Goal: Find specific page/section

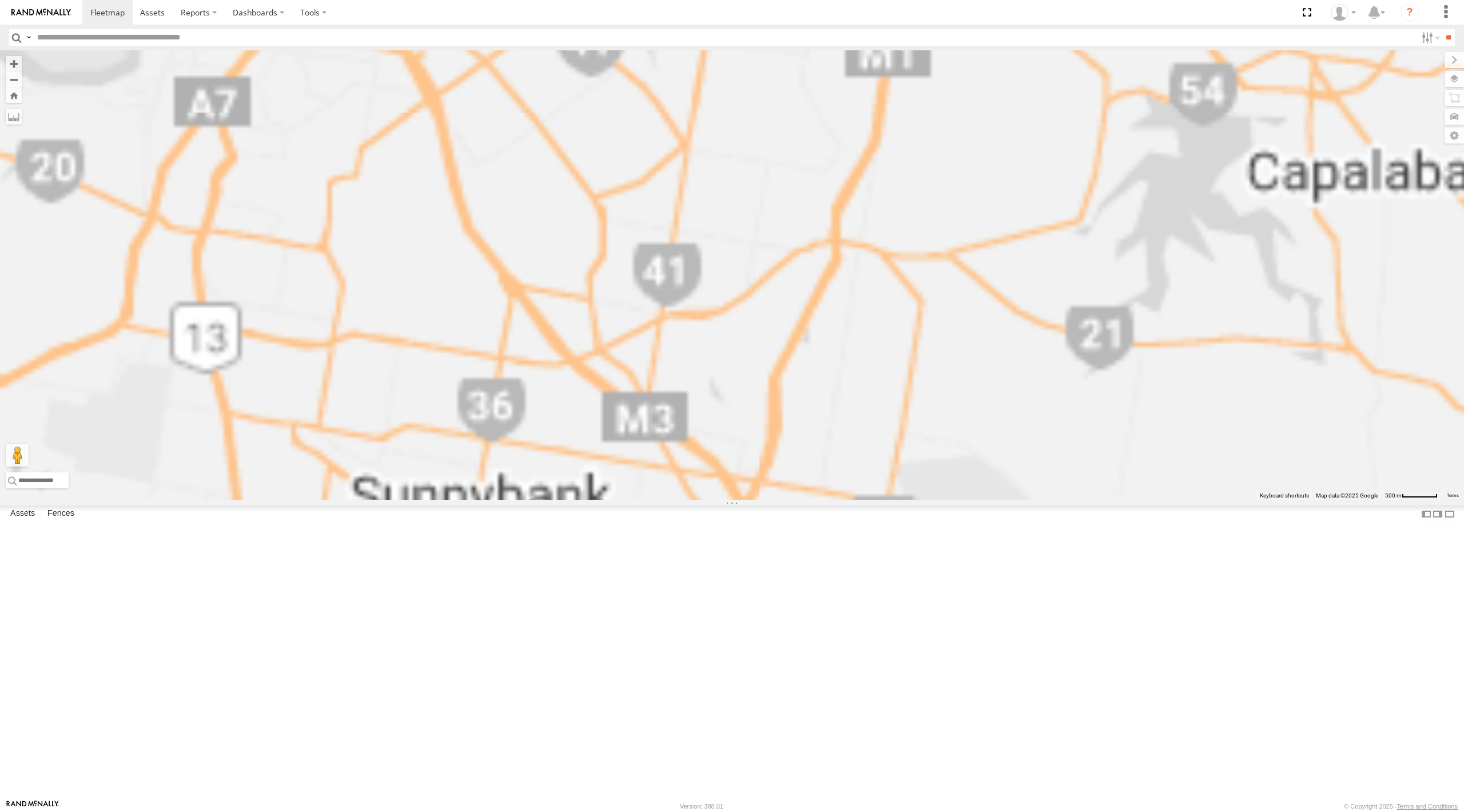
drag, startPoint x: 637, startPoint y: 347, endPoint x: 750, endPoint y: 534, distance: 218.5
click at [750, 500] on div "[PERSON_NAME] - 571IW2 [PERSON_NAME] B - Corolla [PERSON_NAME] - 347FB3 [PERSON…" at bounding box center [732, 275] width 1464 height 449
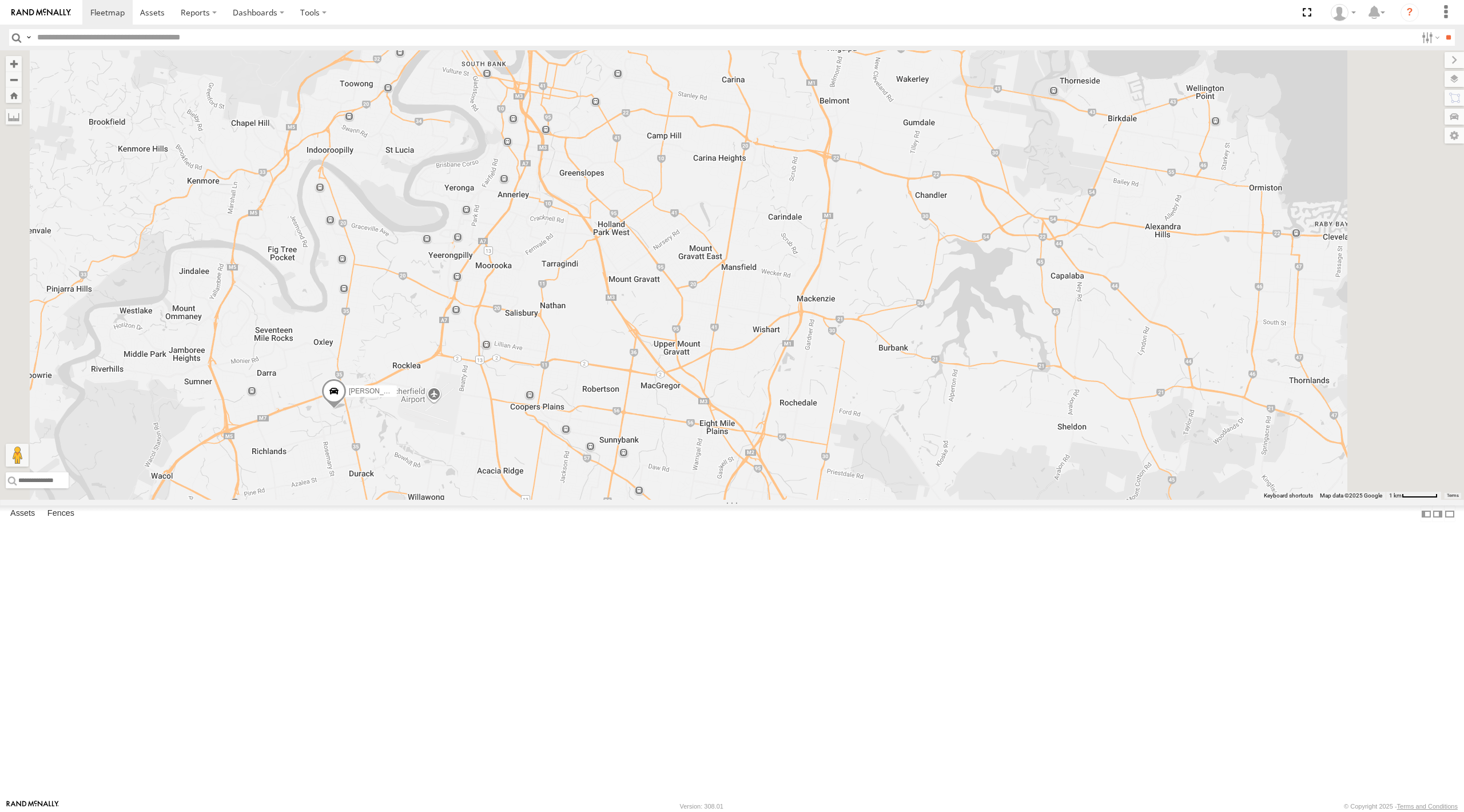
drag, startPoint x: 706, startPoint y: 348, endPoint x: 718, endPoint y: 291, distance: 58.2
click at [718, 291] on div "[PERSON_NAME] - 571IW2 [PERSON_NAME] B - Corolla [PERSON_NAME] - 347FB3 [PERSON…" at bounding box center [732, 275] width 1464 height 449
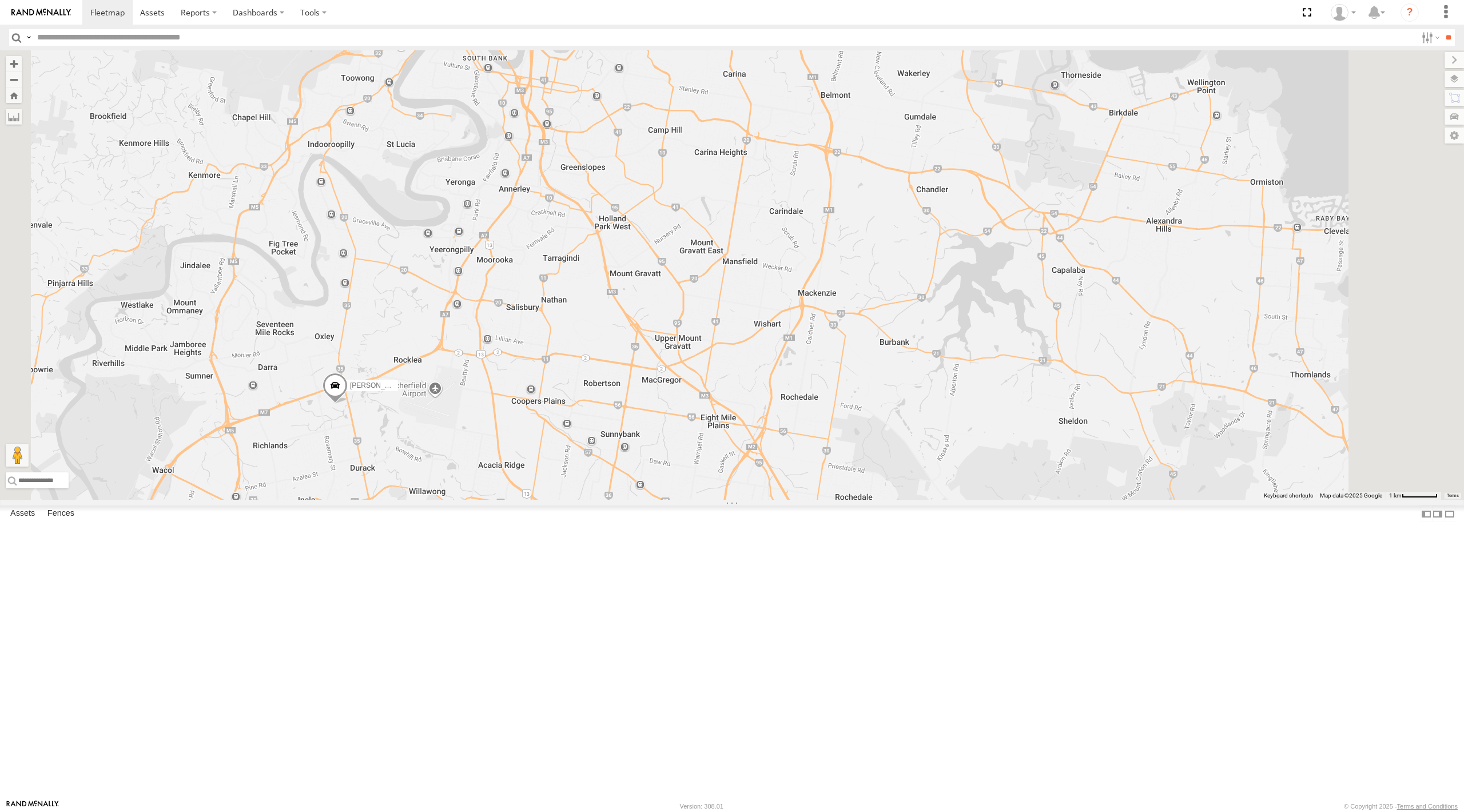
drag, startPoint x: 673, startPoint y: 563, endPoint x: 697, endPoint y: 529, distance: 41.6
click at [697, 500] on div "[PERSON_NAME] - 347FB3 [PERSON_NAME]- 817BG4 [PERSON_NAME] - 017IP4 [PERSON_NAM…" at bounding box center [732, 275] width 1464 height 449
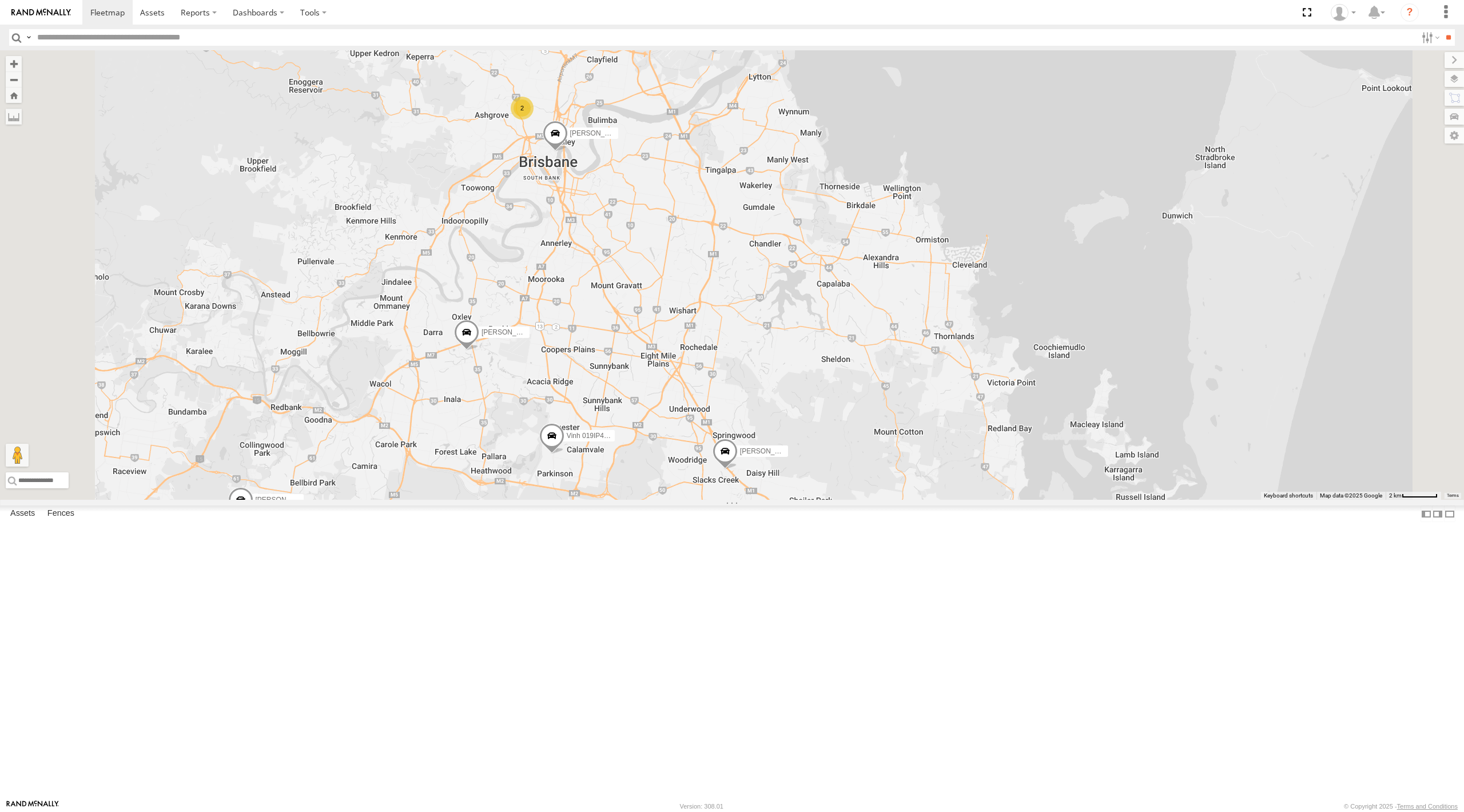
click at [785, 500] on div "[PERSON_NAME] - 347FB3 [PERSON_NAME]- 817BG4 [PERSON_NAME] - 017IP4 [PERSON_NAM…" at bounding box center [732, 275] width 1464 height 449
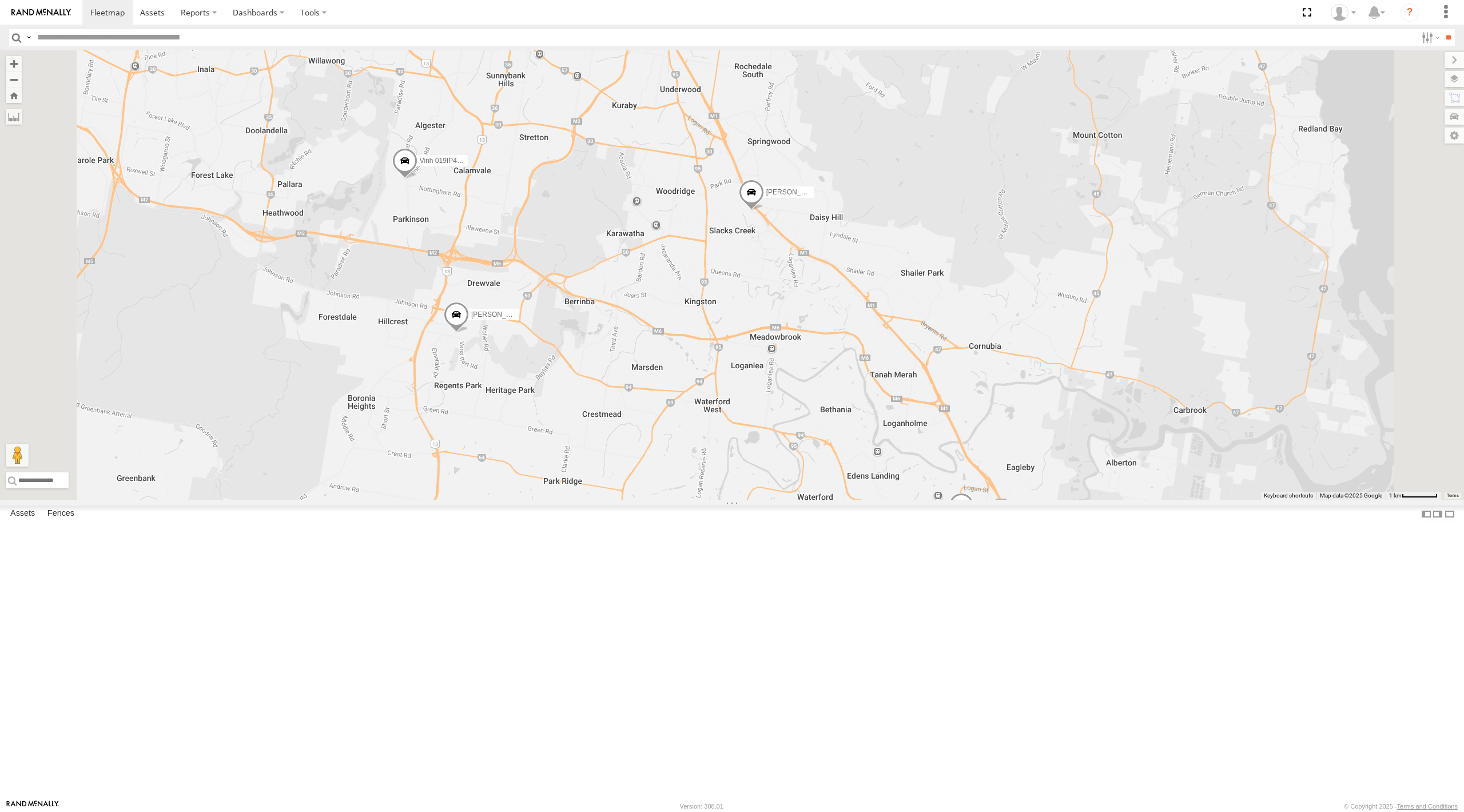
drag, startPoint x: 792, startPoint y: 598, endPoint x: 764, endPoint y: 362, distance: 237.7
click at [764, 362] on div "[PERSON_NAME] - 347FB3 [PERSON_NAME]- 817BG4 [PERSON_NAME] - 017IP4 [PERSON_NAM…" at bounding box center [732, 275] width 1464 height 449
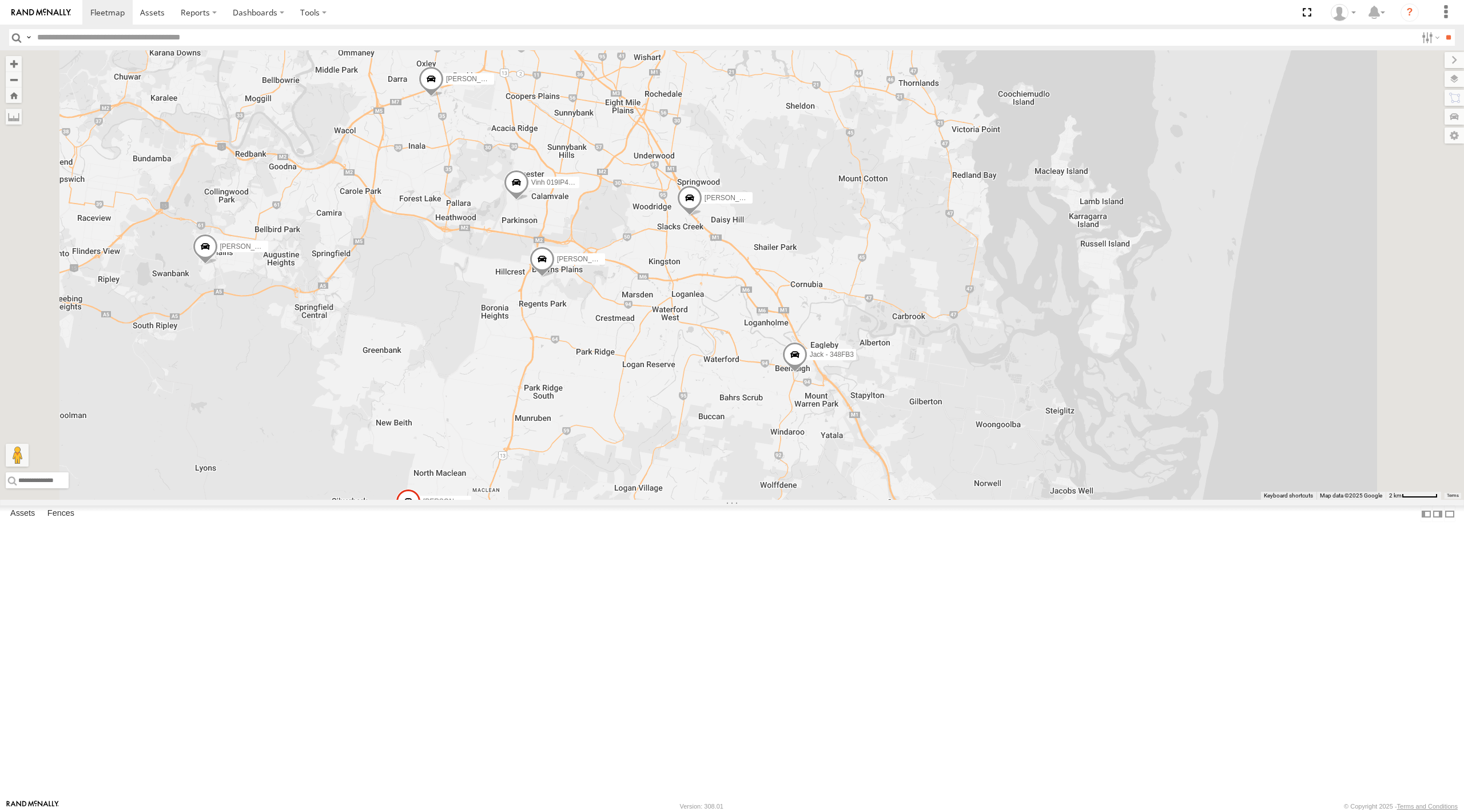
drag, startPoint x: 771, startPoint y: 360, endPoint x: 755, endPoint y: 412, distance: 54.4
click at [777, 408] on div "[PERSON_NAME] - 347FB3 [PERSON_NAME]- 817BG4 [PERSON_NAME] - 017IP4 [PERSON_NAM…" at bounding box center [732, 275] width 1464 height 449
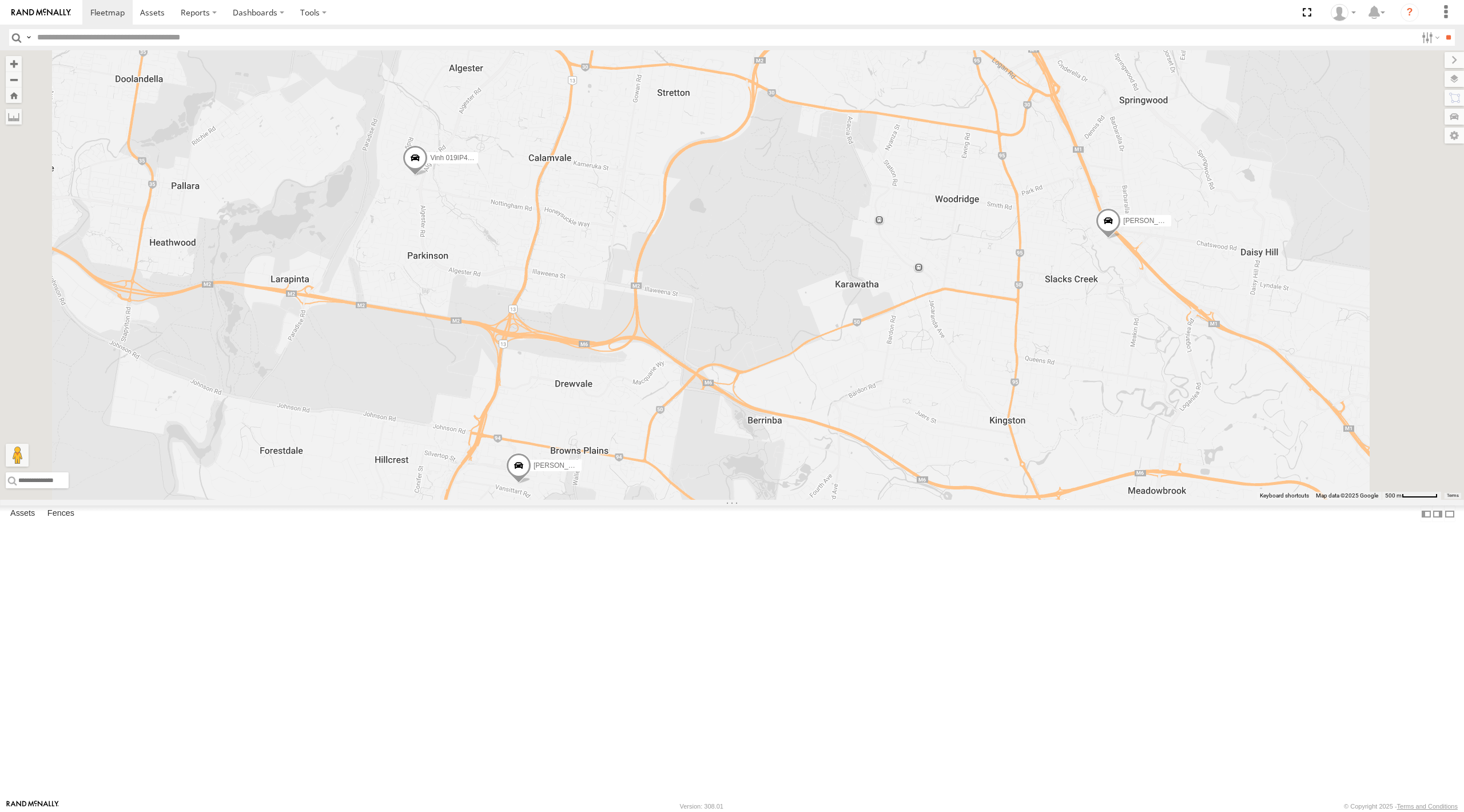
drag, startPoint x: 707, startPoint y: 378, endPoint x: 696, endPoint y: 390, distance: 16.3
click at [696, 390] on div "[PERSON_NAME] - 347FB3 [PERSON_NAME]- 817BG4 [PERSON_NAME] - 017IP4 [PERSON_NAM…" at bounding box center [732, 275] width 1464 height 449
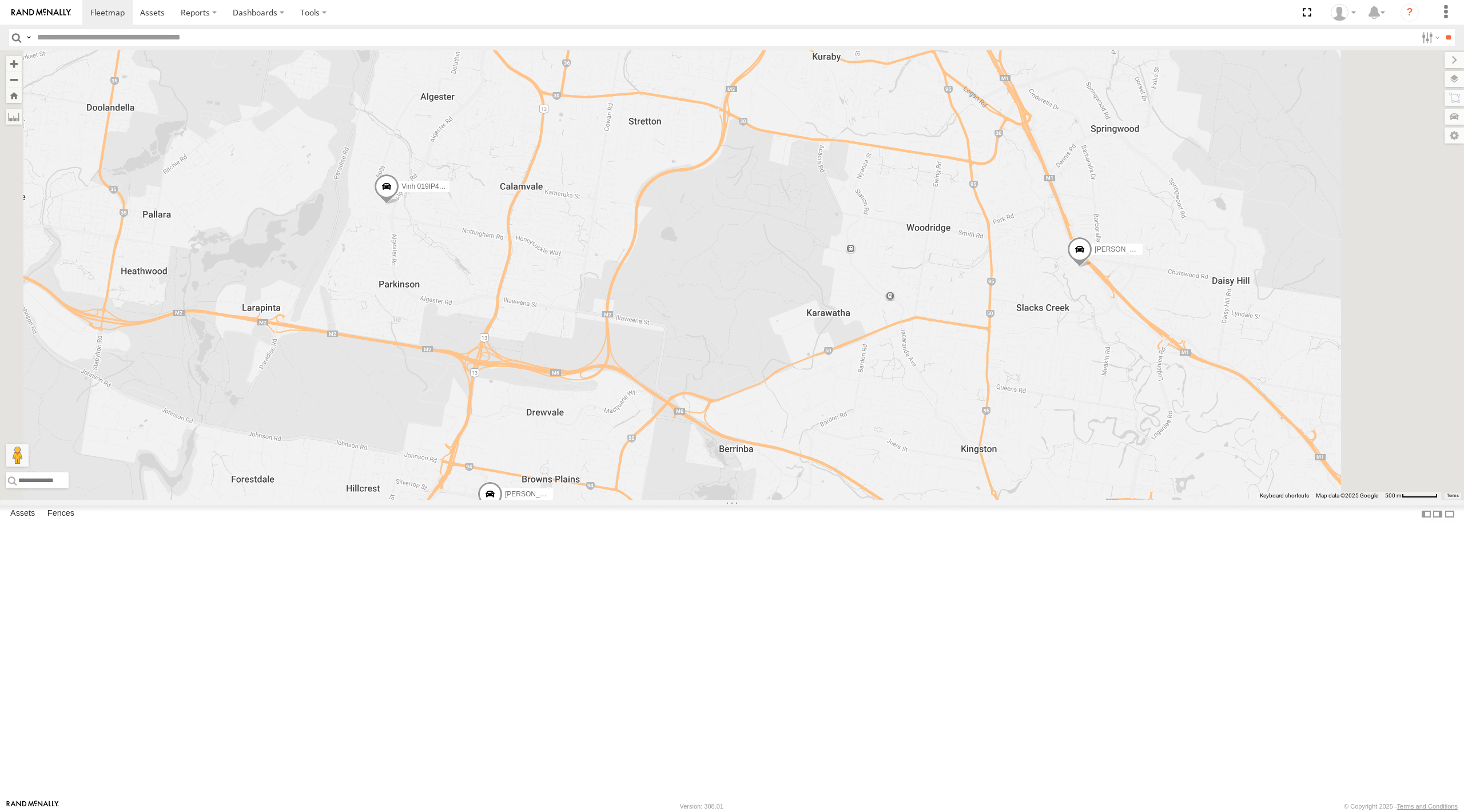
click at [701, 456] on div "[PERSON_NAME] - 347FB3 [PERSON_NAME]- 817BG4 [PERSON_NAME] - 017IP4 [PERSON_NAM…" at bounding box center [732, 275] width 1464 height 449
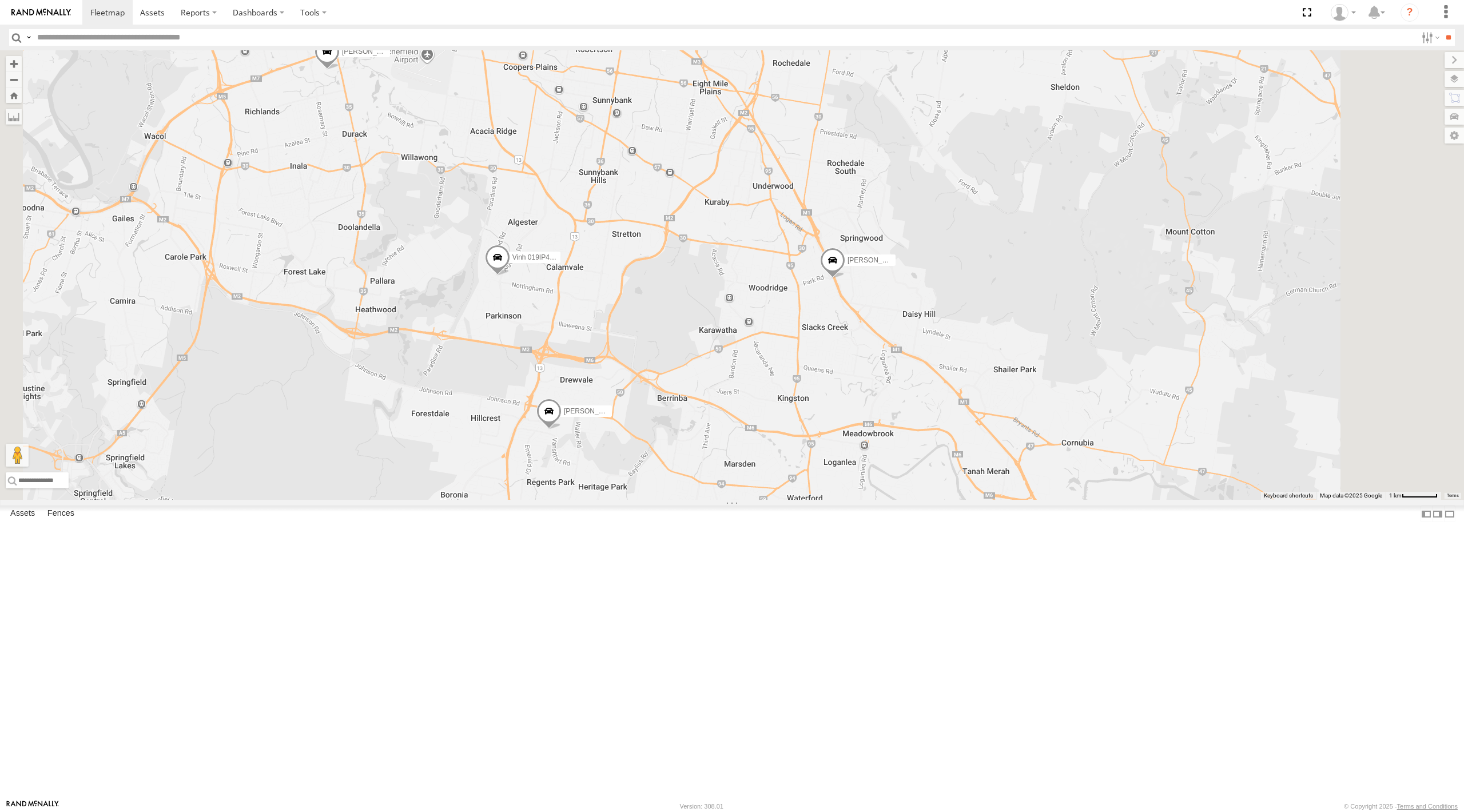
drag, startPoint x: 757, startPoint y: 365, endPoint x: 781, endPoint y: 388, distance: 33.2
click at [781, 388] on div "[PERSON_NAME] - 347FB3 [PERSON_NAME]- 817BG4 [PERSON_NAME] - 017IP4 [PERSON_NAM…" at bounding box center [732, 275] width 1464 height 449
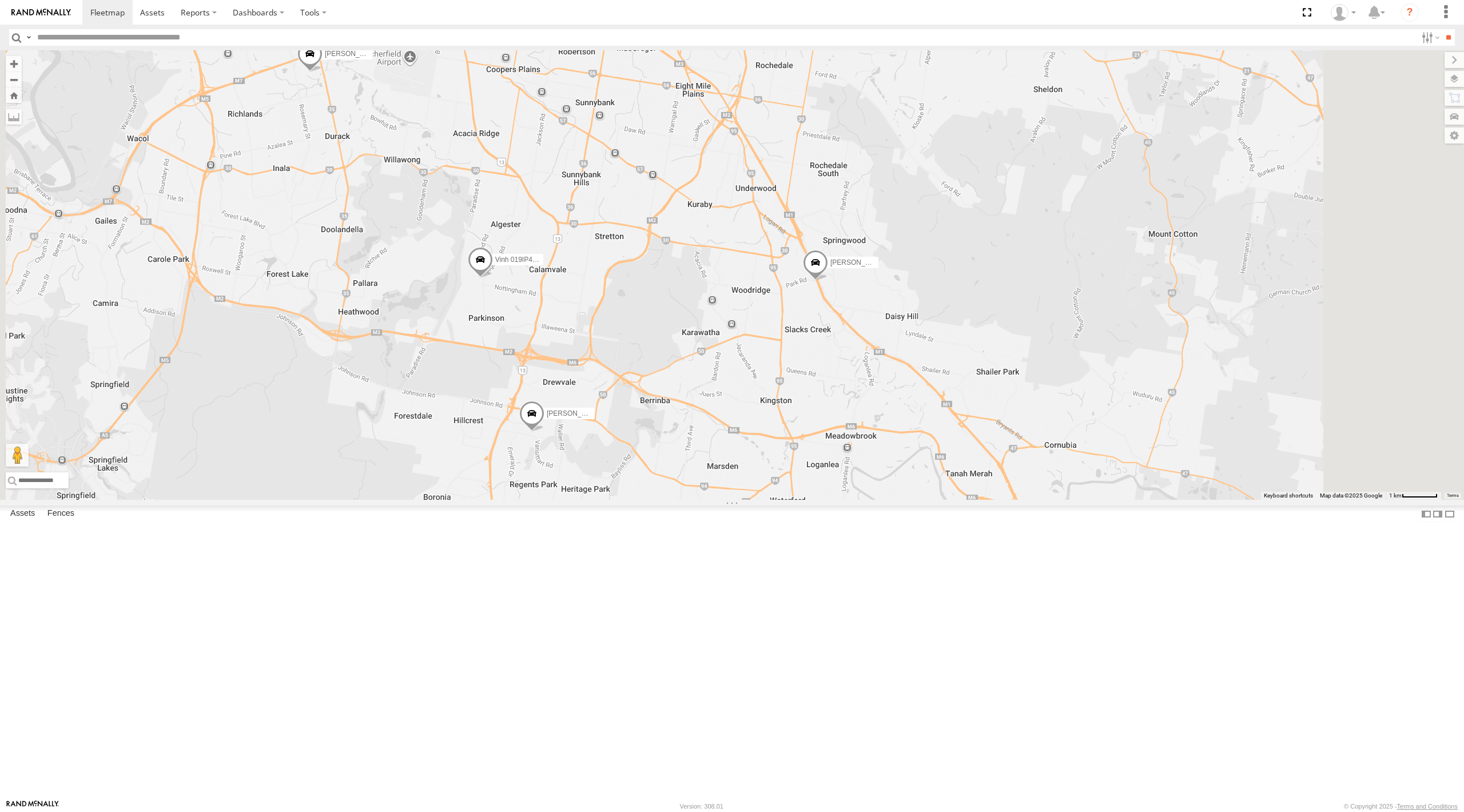
drag, startPoint x: 972, startPoint y: 483, endPoint x: 954, endPoint y: 486, distance: 18.2
click at [954, 486] on div "[PERSON_NAME] - 347FB3 [PERSON_NAME]- 817BG4 [PERSON_NAME] - 017IP4 [PERSON_NAM…" at bounding box center [732, 275] width 1464 height 449
drag, startPoint x: 993, startPoint y: 547, endPoint x: 931, endPoint y: 472, distance: 97.3
click at [936, 488] on div "[PERSON_NAME] - 347FB3 [PERSON_NAME]- 817BG4 [PERSON_NAME] - 017IP4 [PERSON_NAM…" at bounding box center [732, 275] width 1464 height 449
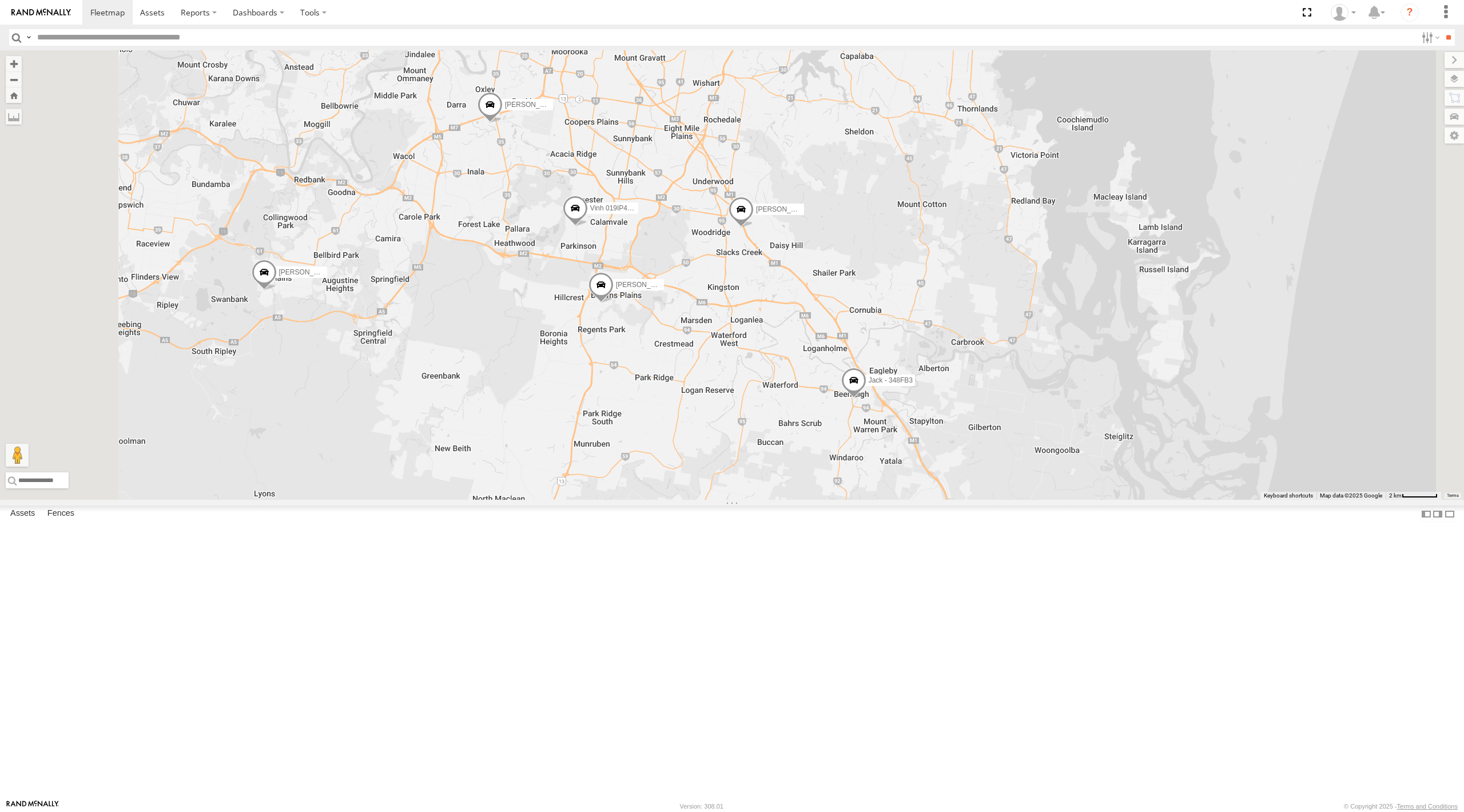
drag, startPoint x: 817, startPoint y: 515, endPoint x: 824, endPoint y: 525, distance: 12.2
click at [824, 500] on div "[PERSON_NAME] - 347FB3 [PERSON_NAME]- 817BG4 [PERSON_NAME] - 017IP4 [PERSON_NAM…" at bounding box center [732, 275] width 1464 height 449
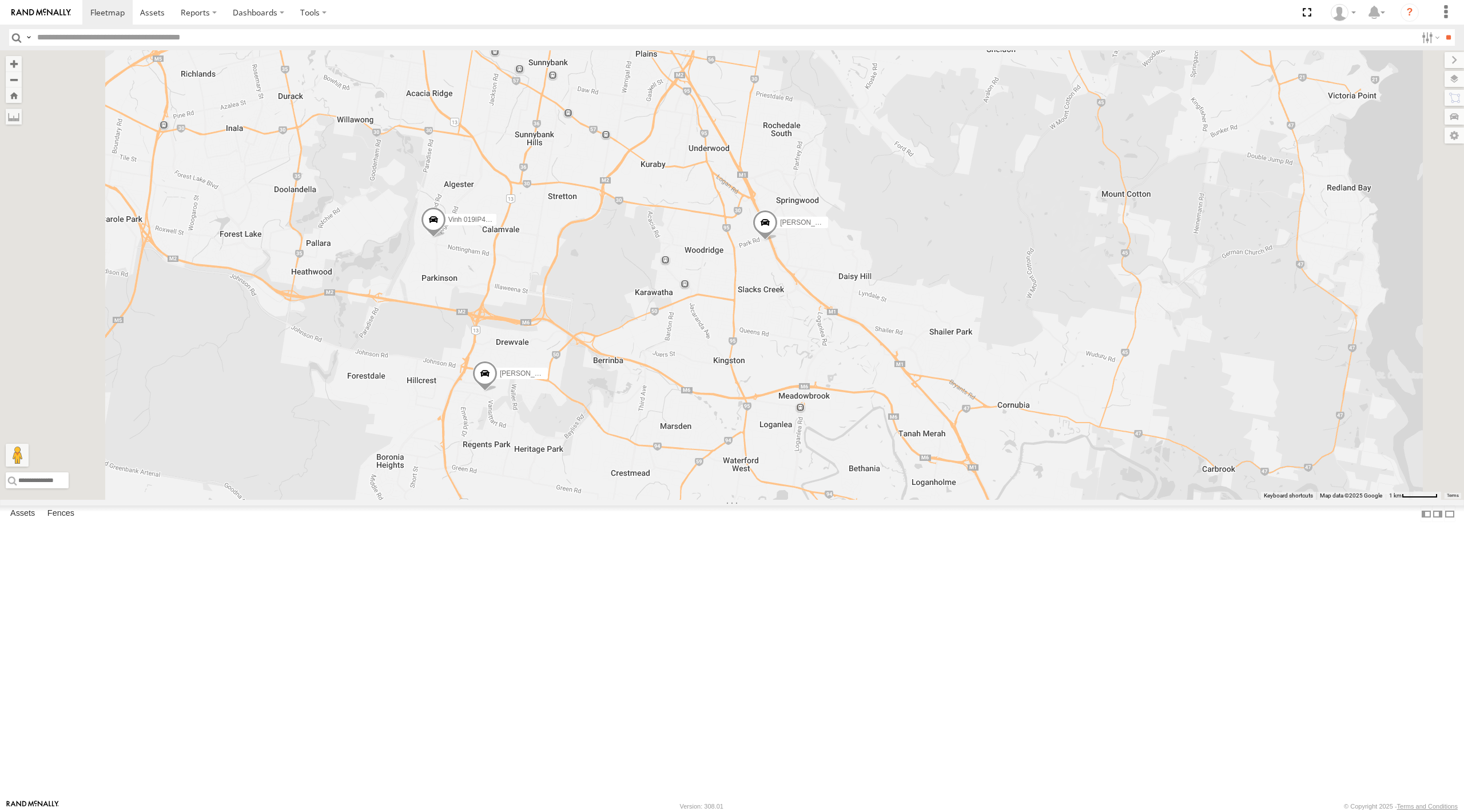
drag, startPoint x: 802, startPoint y: 433, endPoint x: 810, endPoint y: 436, distance: 8.5
click at [810, 436] on div "[PERSON_NAME] - 347FB3 [PERSON_NAME]- 817BG4 [PERSON_NAME] - 017IP4 [PERSON_NAM…" at bounding box center [732, 275] width 1464 height 449
drag, startPoint x: 758, startPoint y: 416, endPoint x: 767, endPoint y: 426, distance: 13.5
click at [767, 426] on div "[PERSON_NAME] - 347FB3 [PERSON_NAME]- 817BG4 [PERSON_NAME] - 017IP4 [PERSON_NAM…" at bounding box center [732, 275] width 1464 height 449
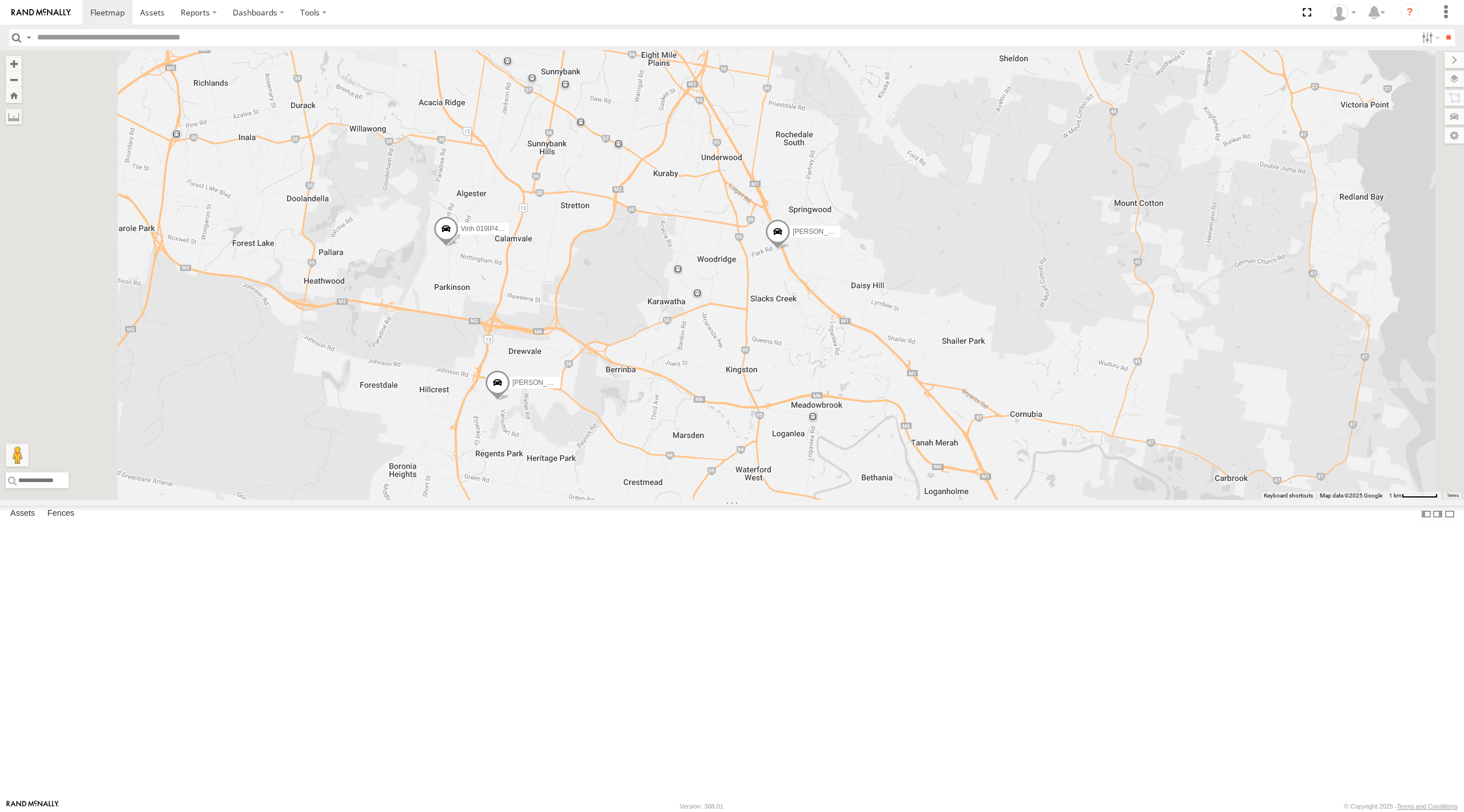
drag, startPoint x: 662, startPoint y: 481, endPoint x: 669, endPoint y: 474, distance: 9.9
click at [666, 478] on div "[PERSON_NAME] - 347FB3 [PERSON_NAME]- 817BG4 [PERSON_NAME] - 017IP4 [PERSON_NAM…" at bounding box center [732, 275] width 1464 height 449
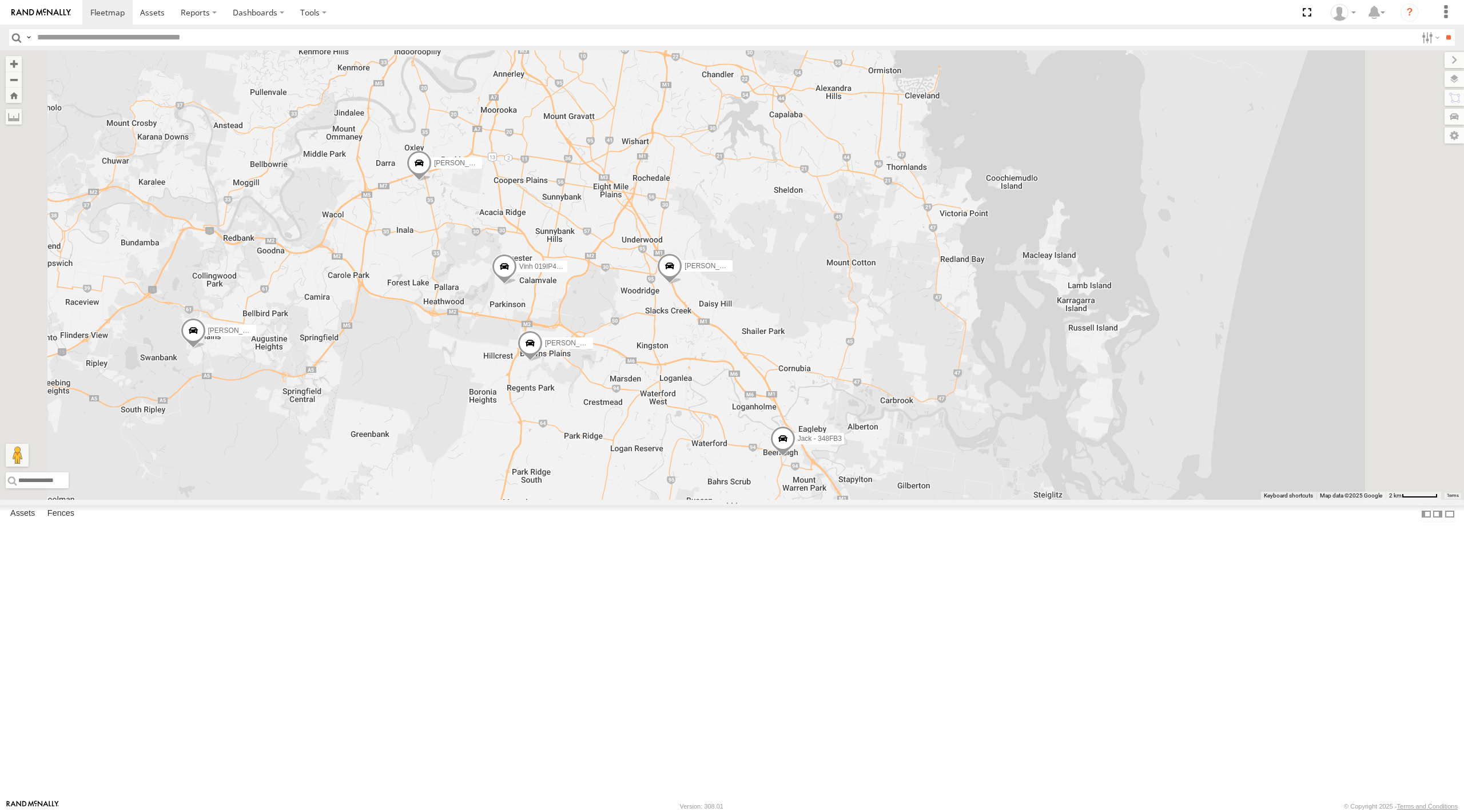
drag, startPoint x: 651, startPoint y: 448, endPoint x: 736, endPoint y: 448, distance: 85.0
click at [736, 448] on div "[PERSON_NAME] - 347FB3 [PERSON_NAME]- 817BG4 [PERSON_NAME] - 017IP4 [PERSON_NAM…" at bounding box center [732, 275] width 1464 height 449
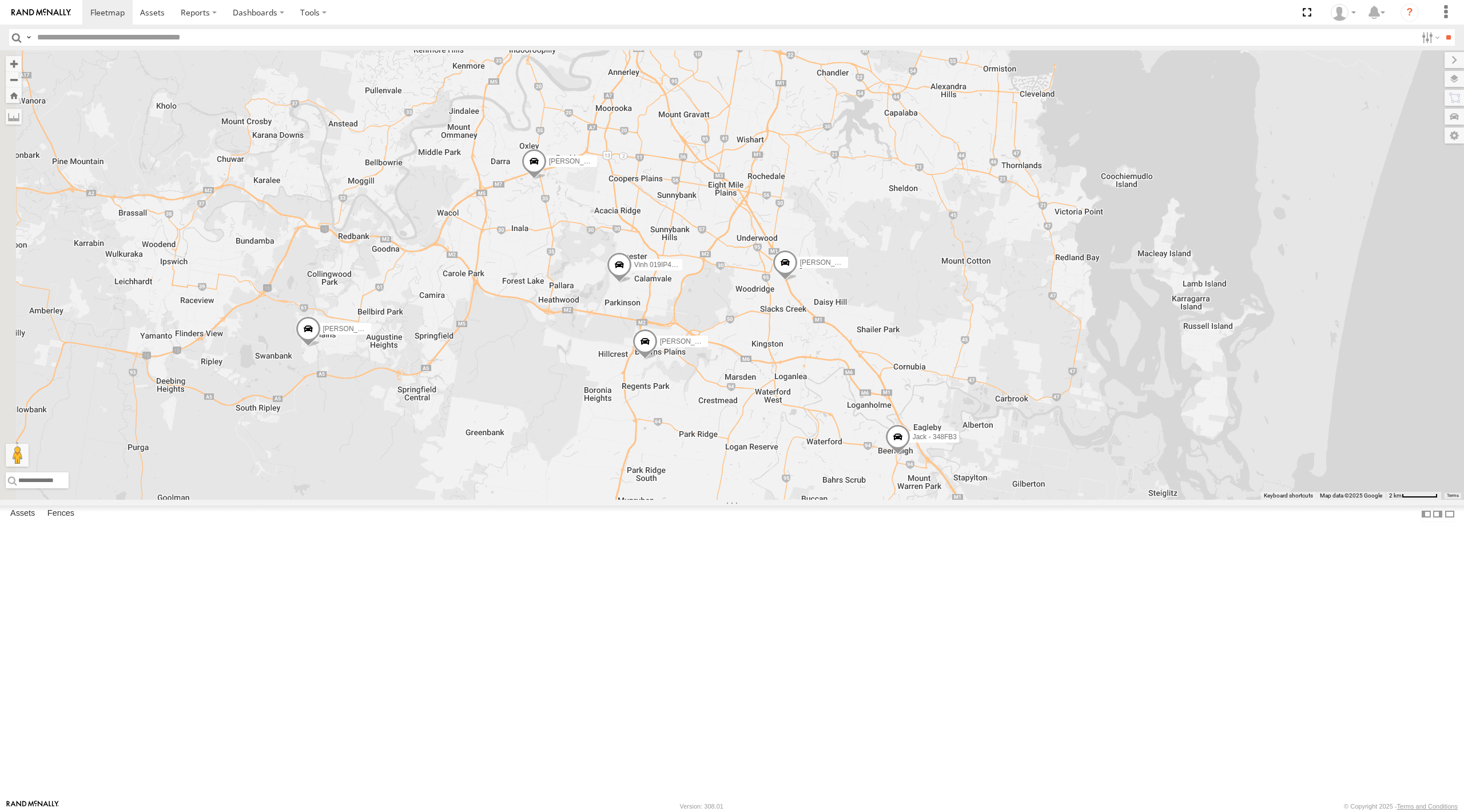
drag, startPoint x: 701, startPoint y: 504, endPoint x: 689, endPoint y: 481, distance: 25.9
click at [688, 488] on div "[PERSON_NAME] - 347FB3 [PERSON_NAME]- 817BG4 [PERSON_NAME] - 017IP4 [PERSON_NAM…" at bounding box center [732, 275] width 1464 height 449
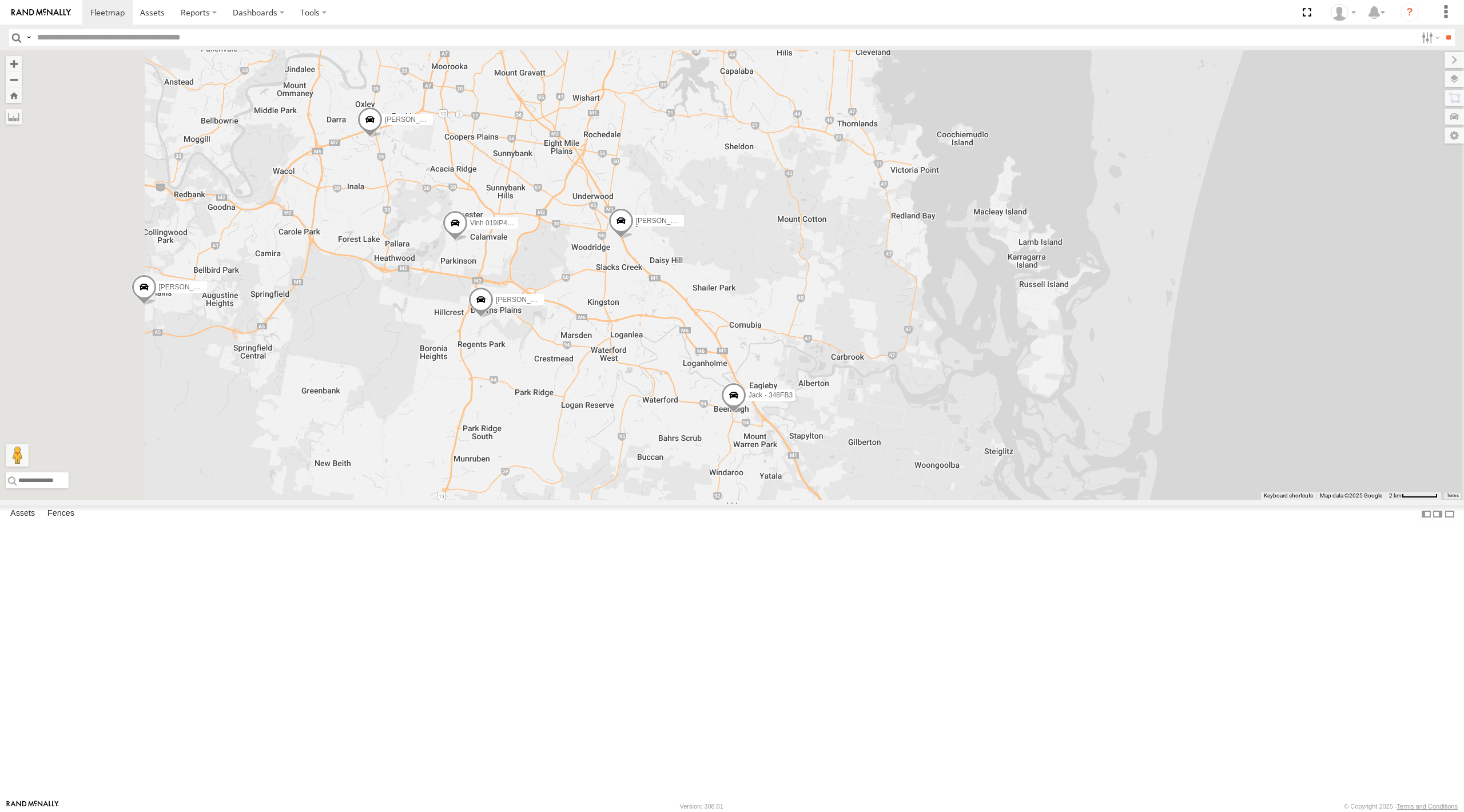
click at [637, 475] on div "[PERSON_NAME] - 347FB3 [PERSON_NAME]- 817BG4 [PERSON_NAME] - 017IP4 [PERSON_NAM…" at bounding box center [732, 275] width 1464 height 449
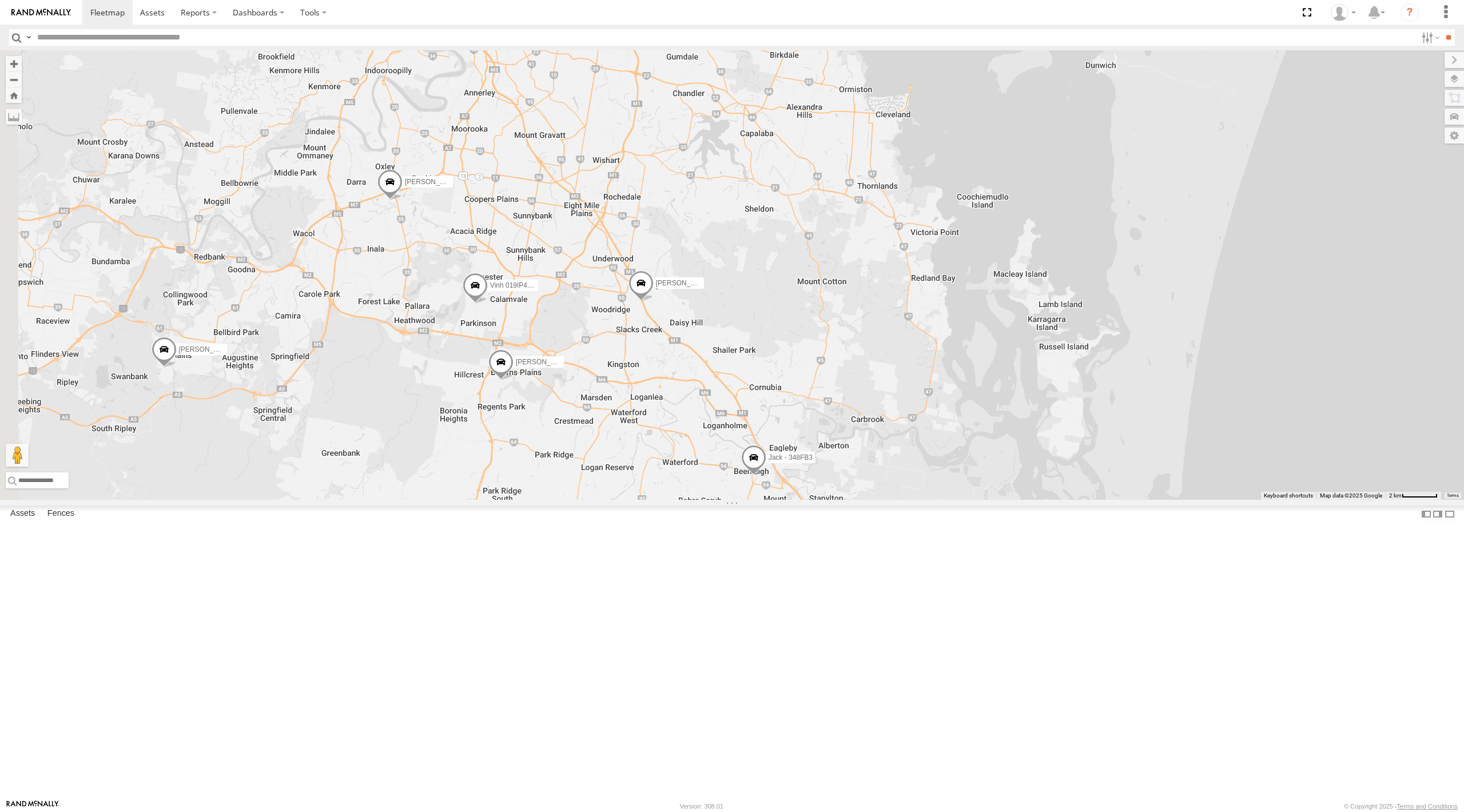
drag, startPoint x: 714, startPoint y: 488, endPoint x: 734, endPoint y: 552, distance: 67.1
click at [734, 500] on div "[PERSON_NAME] - 347FB3 [PERSON_NAME]- 817BG4 [PERSON_NAME] - 017IP4 [PERSON_NAM…" at bounding box center [732, 275] width 1464 height 449
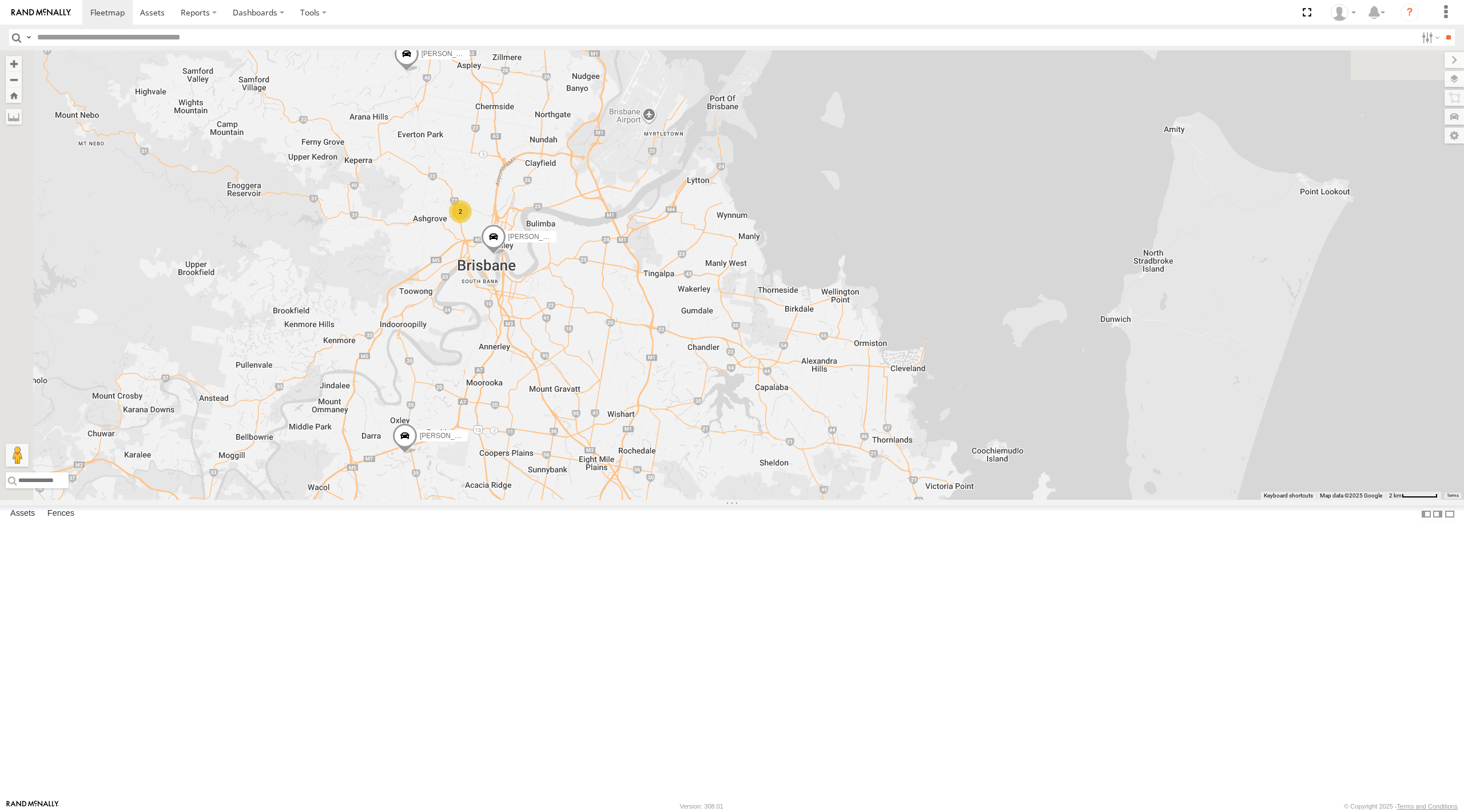
drag, startPoint x: 712, startPoint y: 291, endPoint x: 730, endPoint y: 558, distance: 267.6
click at [730, 500] on div "[PERSON_NAME] - 347FB3 [PERSON_NAME]- 817BG4 [PERSON_NAME] - 017IP4 [PERSON_NAM…" at bounding box center [732, 275] width 1464 height 449
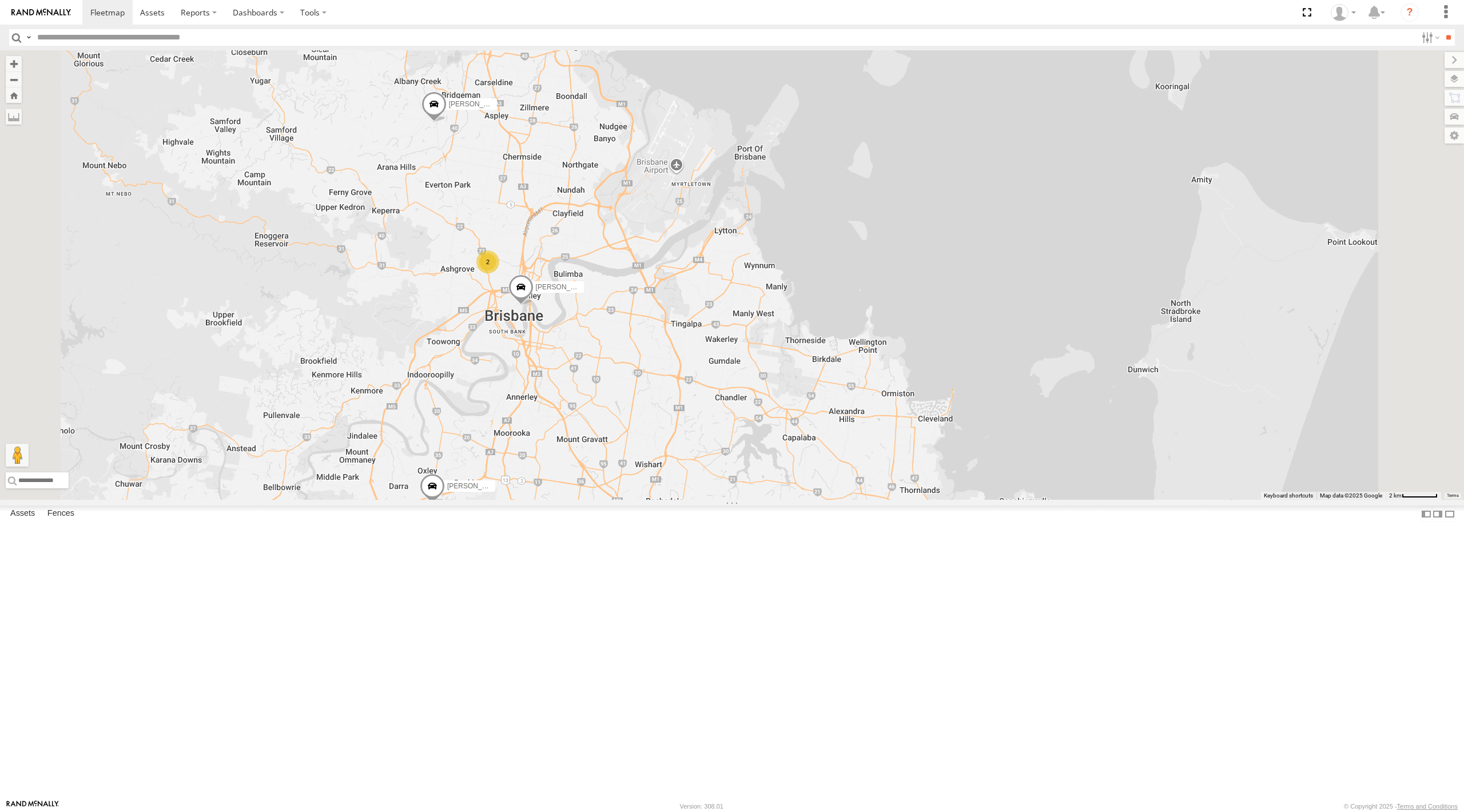
drag, startPoint x: 669, startPoint y: 522, endPoint x: 641, endPoint y: 401, distance: 124.2
click at [644, 422] on div "[PERSON_NAME] - 347FB3 [PERSON_NAME]- 817BG4 [PERSON_NAME] - 017IP4 [PERSON_NAM…" at bounding box center [732, 275] width 1464 height 449
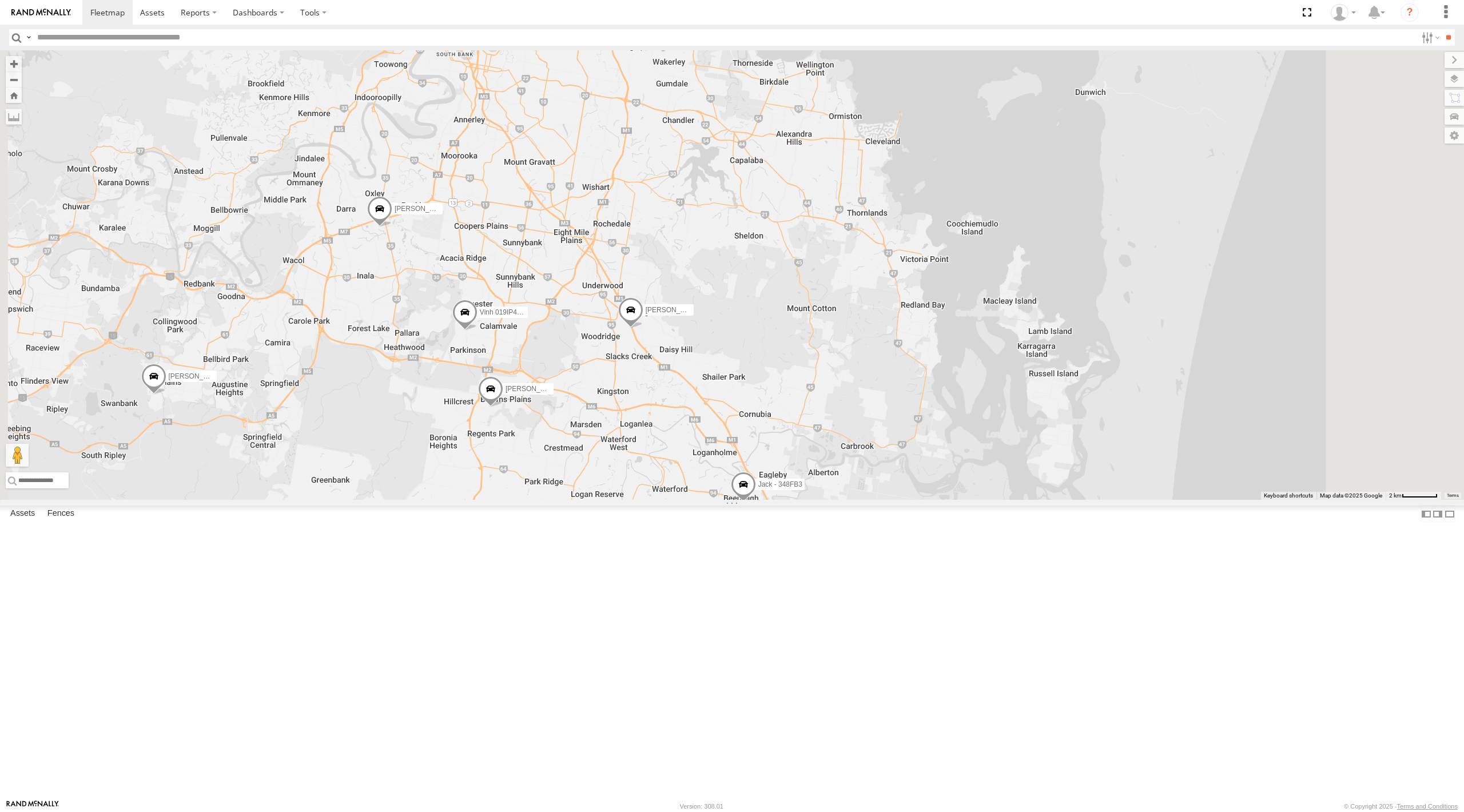
drag, startPoint x: 703, startPoint y: 568, endPoint x: 722, endPoint y: 454, distance: 115.6
click at [722, 454] on div "[PERSON_NAME] - 347FB3 [PERSON_NAME]- 817BG4 [PERSON_NAME] - 017IP4 [PERSON_NAM…" at bounding box center [732, 275] width 1464 height 449
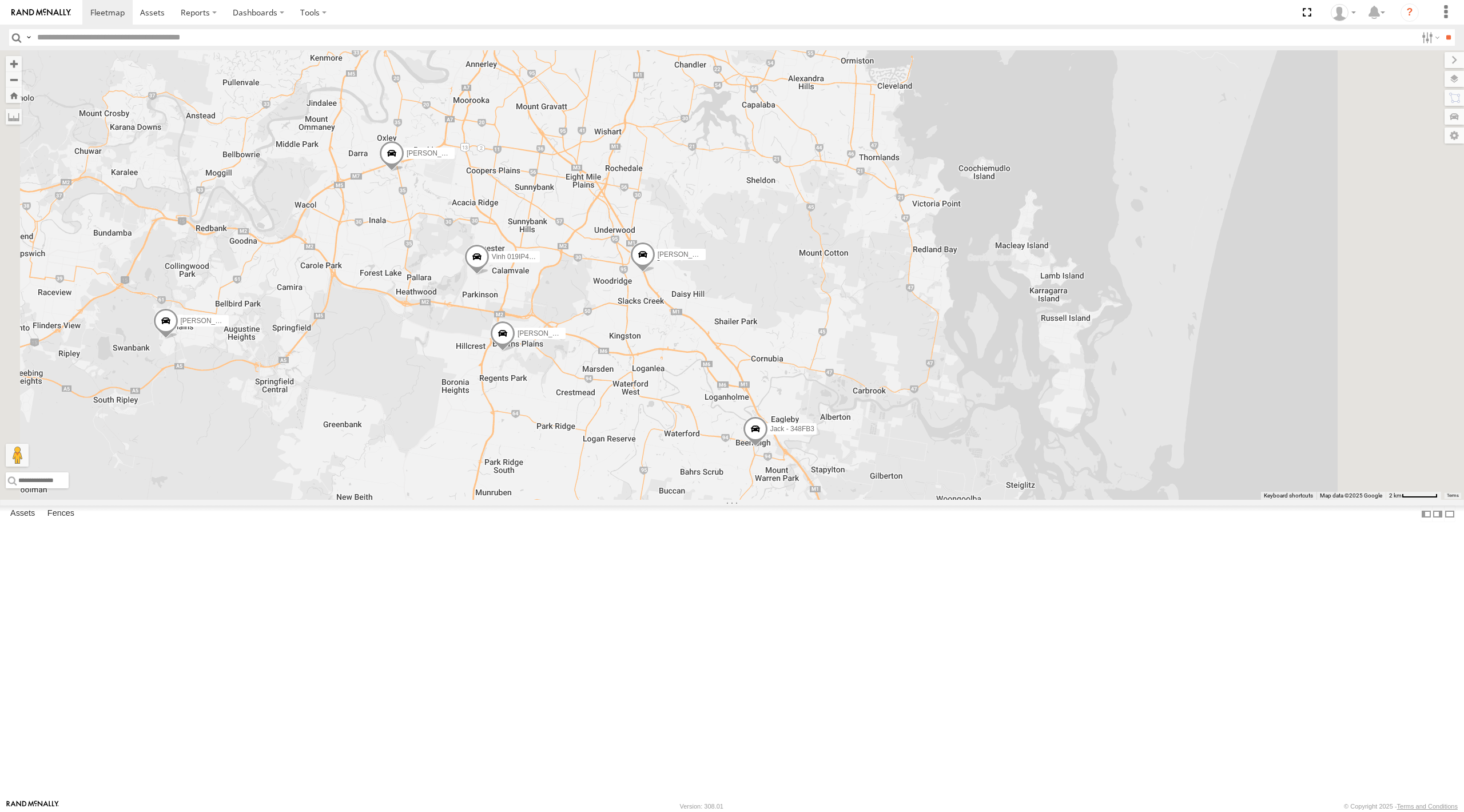
drag, startPoint x: 774, startPoint y: 600, endPoint x: 792, endPoint y: 505, distance: 96.7
click at [793, 500] on div "[PERSON_NAME] - 347FB3 [PERSON_NAME]- 817BG4 [PERSON_NAME] - 017IP4 [PERSON_NAM…" at bounding box center [732, 275] width 1464 height 449
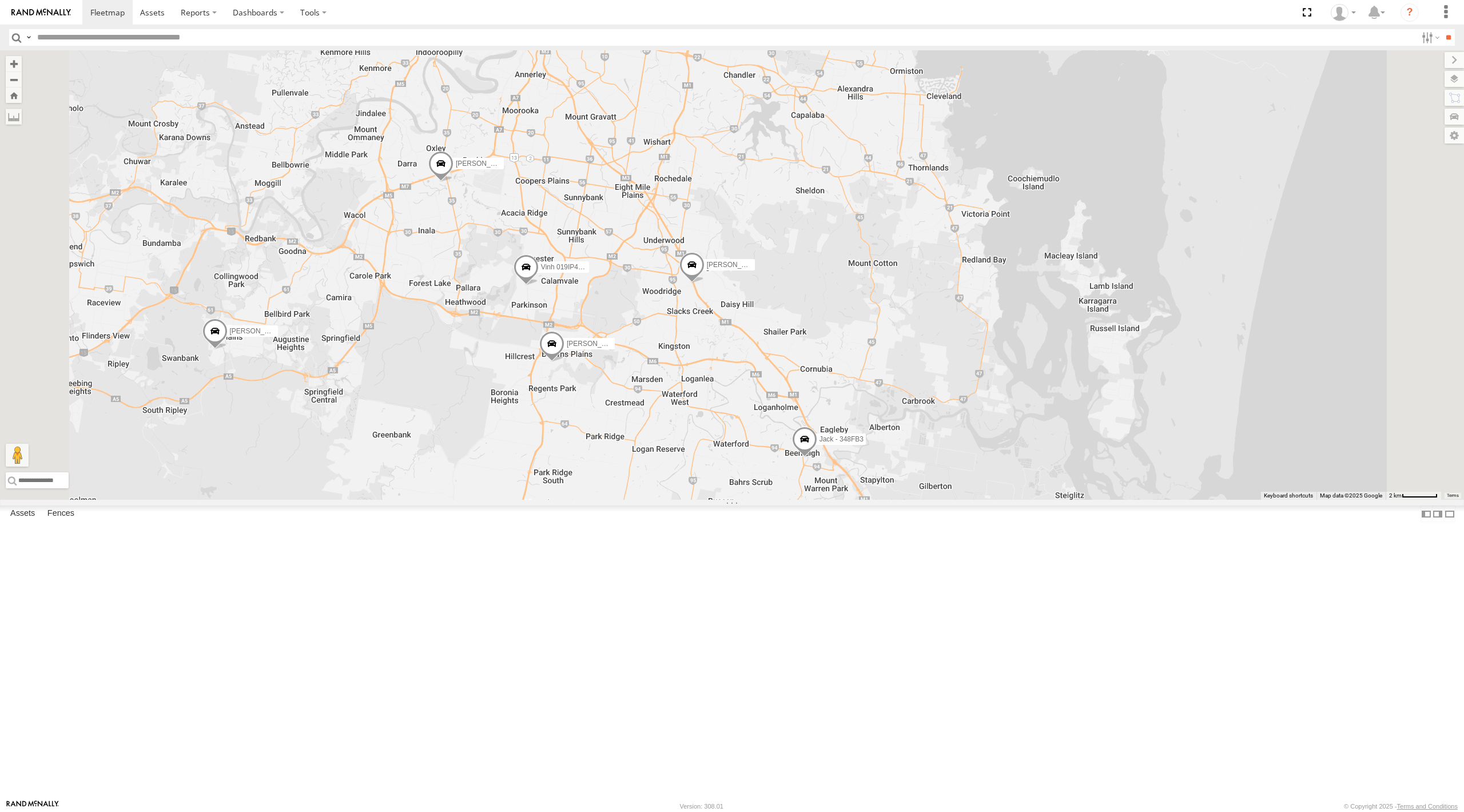
drag, startPoint x: 746, startPoint y: 440, endPoint x: 774, endPoint y: 590, distance: 152.6
click at [774, 500] on div "[PERSON_NAME] - 347FB3 [PERSON_NAME]- 817BG4 [PERSON_NAME] - 017IP4 [PERSON_NAM…" at bounding box center [732, 275] width 1464 height 449
drag, startPoint x: 689, startPoint y: 646, endPoint x: 697, endPoint y: 630, distance: 17.9
click at [694, 500] on div "[PERSON_NAME] - 347FB3 [PERSON_NAME]- 817BG4 [PERSON_NAME] - 017IP4 [PERSON_NAM…" at bounding box center [732, 275] width 1464 height 449
